Goal: Navigation & Orientation: Find specific page/section

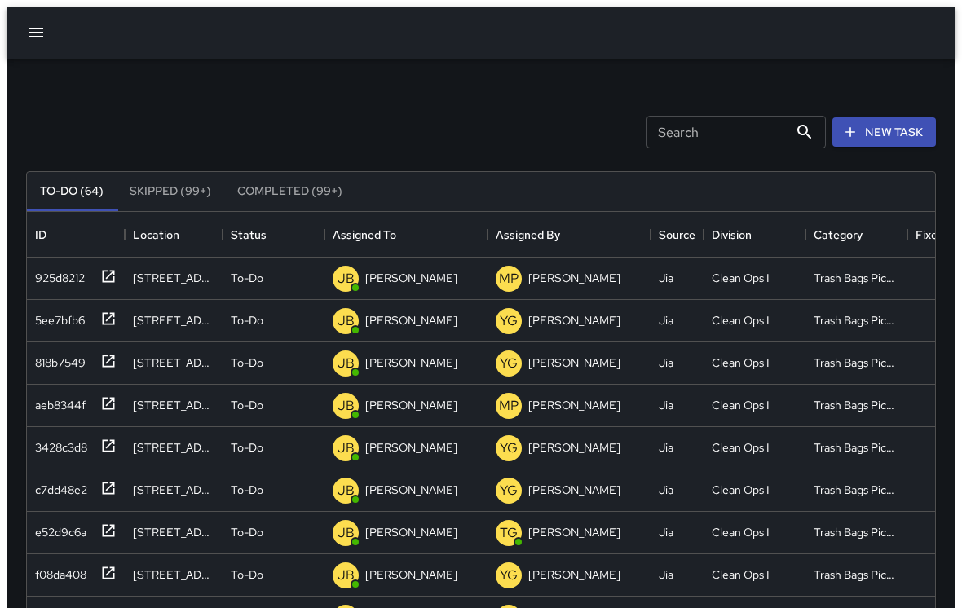
scroll to position [691, 921]
click at [31, 23] on icon "button" at bounding box center [36, 33] width 20 height 20
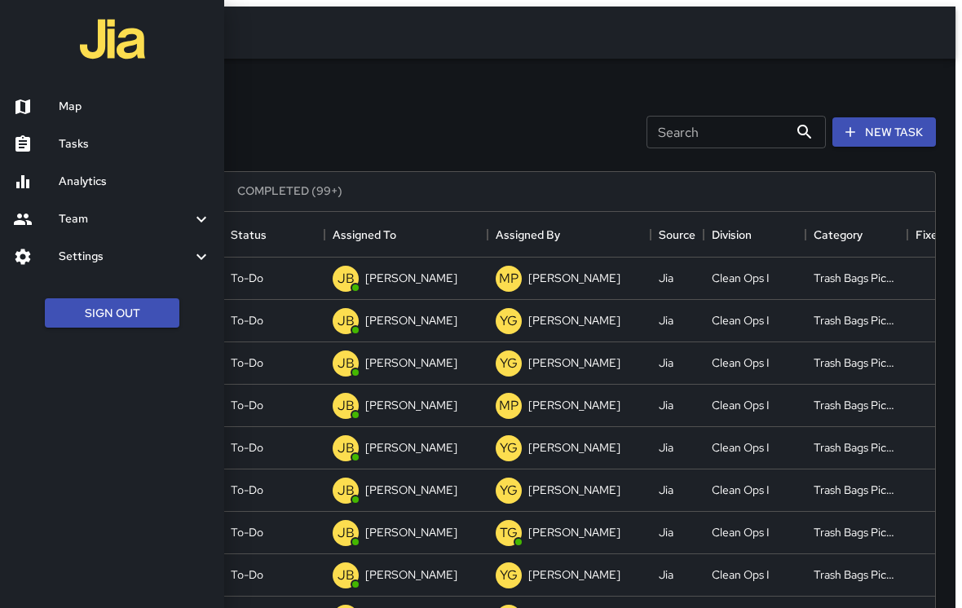
click at [108, 144] on h6 "Tasks" at bounding box center [135, 144] width 152 height 18
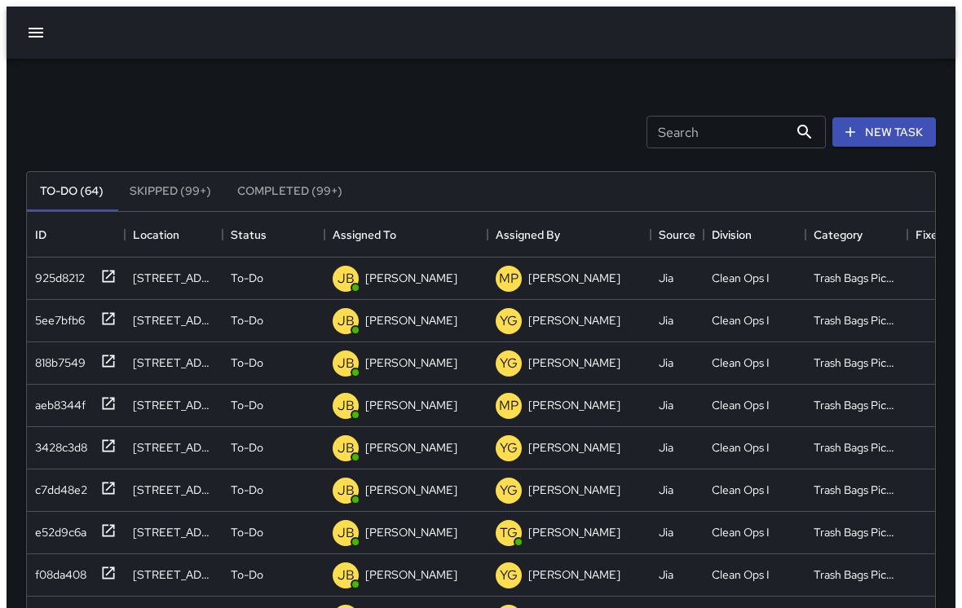
click at [39, 29] on button "button" at bounding box center [35, 32] width 39 height 39
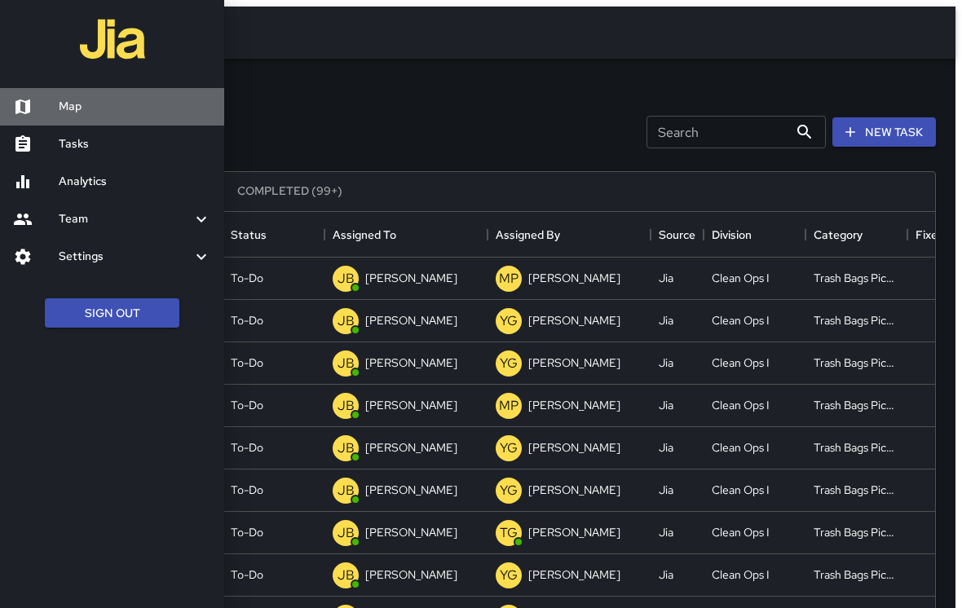
click at [94, 100] on h6 "Map" at bounding box center [135, 107] width 152 height 18
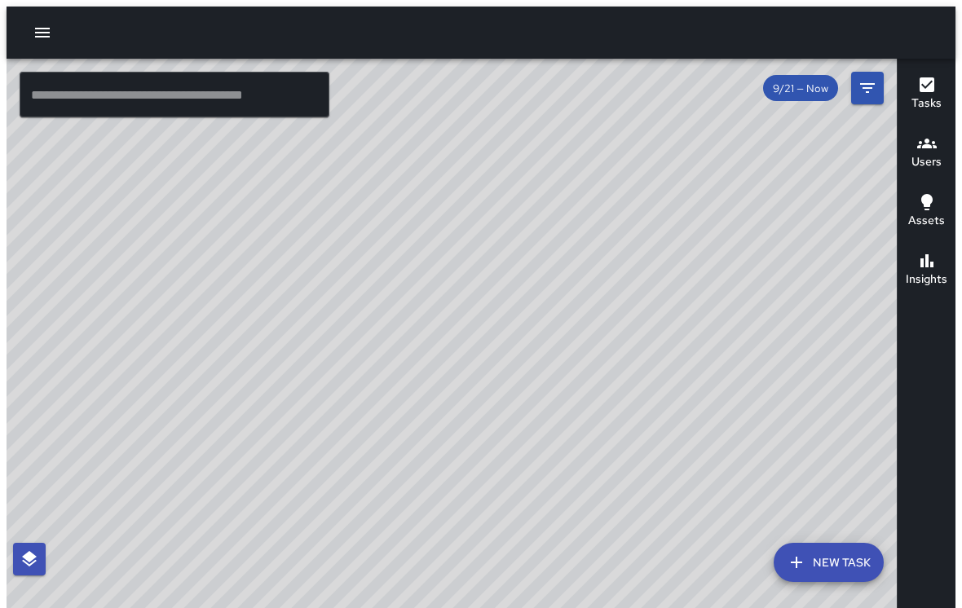
click at [300, 270] on div "© Mapbox © OpenStreetMap Improve this map" at bounding box center [458, 349] width 903 height 581
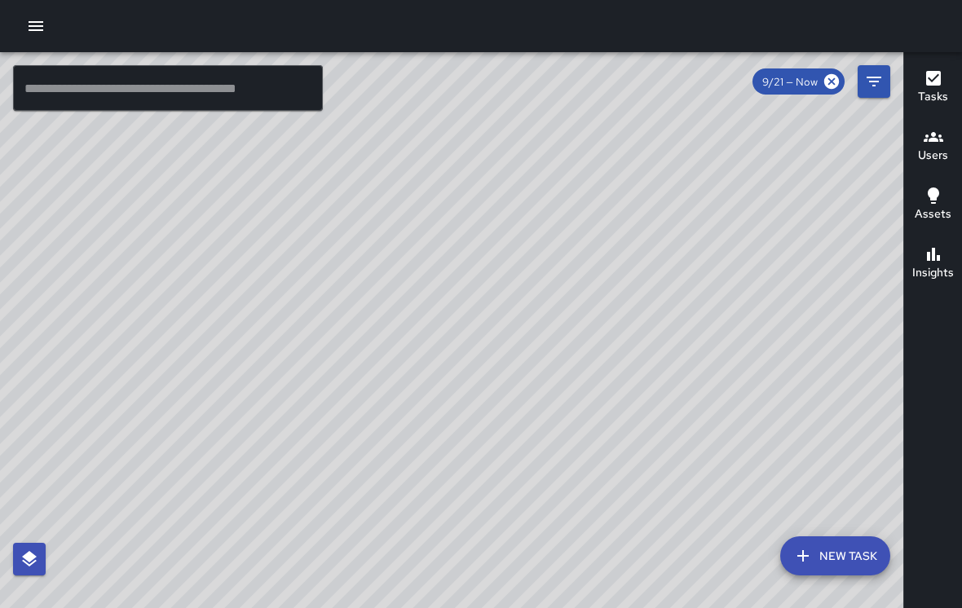
click at [358, 214] on div "© Mapbox © OpenStreetMap Improve this map" at bounding box center [451, 342] width 903 height 581
click at [570, 229] on div "© Mapbox © OpenStreetMap Improve this map" at bounding box center [451, 342] width 903 height 581
